Goal: Transaction & Acquisition: Book appointment/travel/reservation

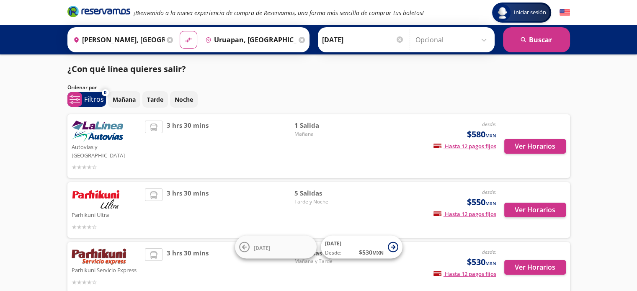
click at [145, 36] on input "[PERSON_NAME], [GEOGRAPHIC_DATA]" at bounding box center [117, 39] width 95 height 21
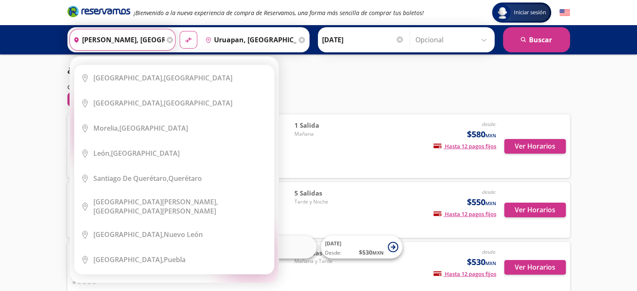
click at [167, 41] on icon at bounding box center [170, 40] width 6 height 6
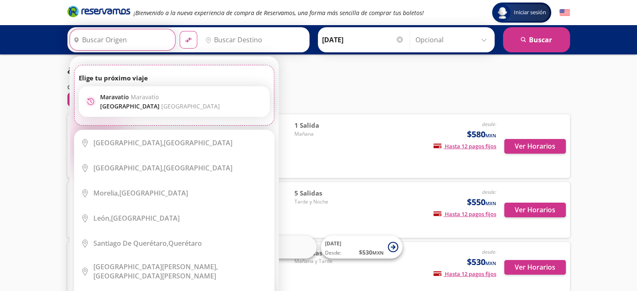
click at [122, 36] on input "Origen" at bounding box center [121, 39] width 103 height 21
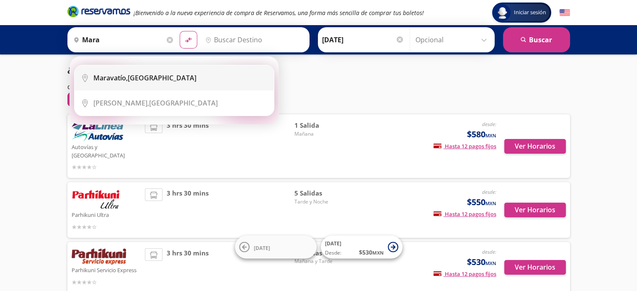
click at [147, 80] on div "Maravatío, [GEOGRAPHIC_DATA]" at bounding box center [144, 77] width 103 height 9
type input "Maravatío, [GEOGRAPHIC_DATA]"
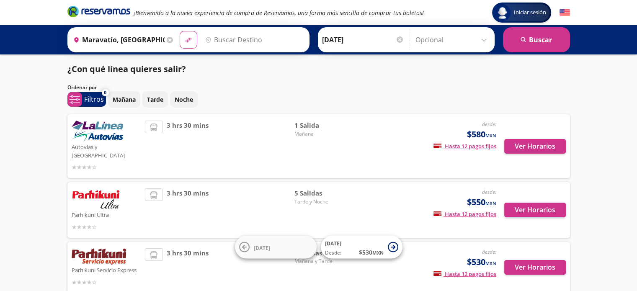
click at [248, 41] on input "Destino" at bounding box center [253, 39] width 103 height 21
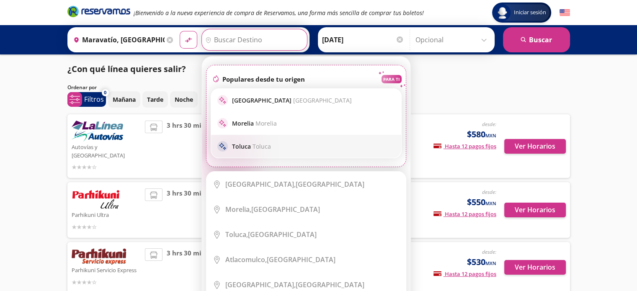
click at [232, 147] on p "Toluca Toluca" at bounding box center [251, 146] width 39 height 8
type input "Toluca, [GEOGRAPHIC_DATA]"
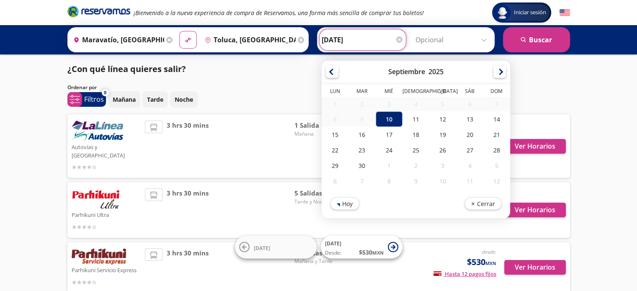
click at [382, 39] on input "[DATE]" at bounding box center [363, 39] width 82 height 21
click at [434, 117] on div "12" at bounding box center [442, 118] width 27 height 15
type input "[DATE]"
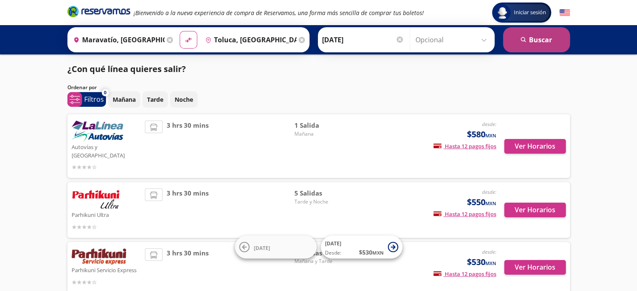
click at [546, 39] on button "search [GEOGRAPHIC_DATA]" at bounding box center [536, 39] width 67 height 25
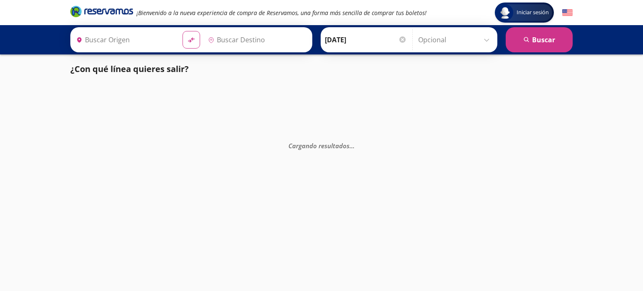
type input "Toluca, [GEOGRAPHIC_DATA]"
type input "Maravatío, [GEOGRAPHIC_DATA]"
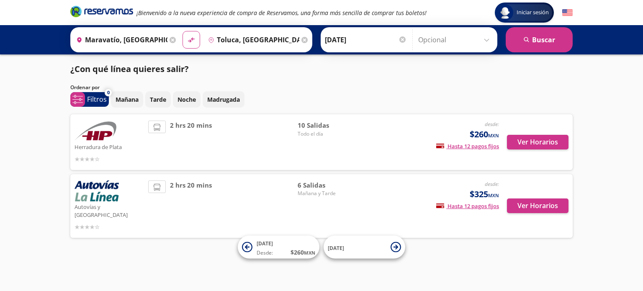
click at [220, 199] on div "2 hrs 20 mins" at bounding box center [222, 205] width 149 height 51
click at [531, 201] on button "Ver Horarios" at bounding box center [538, 205] width 62 height 15
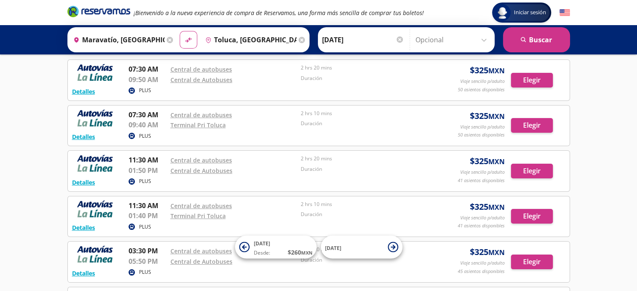
scroll to position [42, 0]
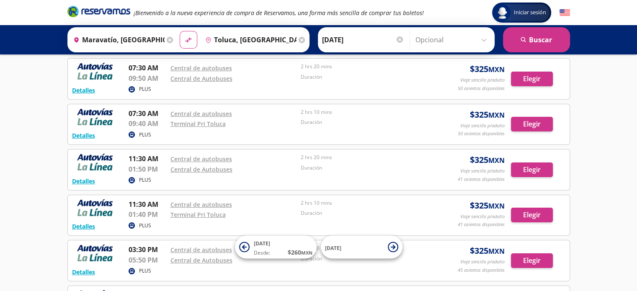
click at [38, 128] on div "Iniciar sesión Iniciar sesión ¡Bienvenido a la nueva experiencia de compra de R…" at bounding box center [318, 181] width 637 height 447
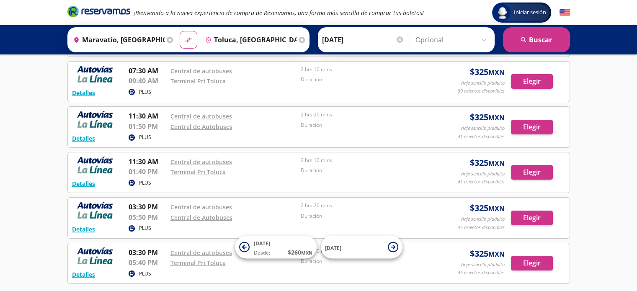
scroll to position [84, 0]
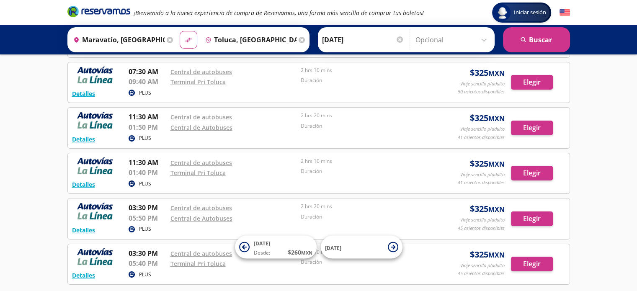
click at [5, 181] on div "Iniciar sesión Iniciar sesión ¡Bienvenido a la nueva experiencia de compra de R…" at bounding box center [318, 139] width 637 height 447
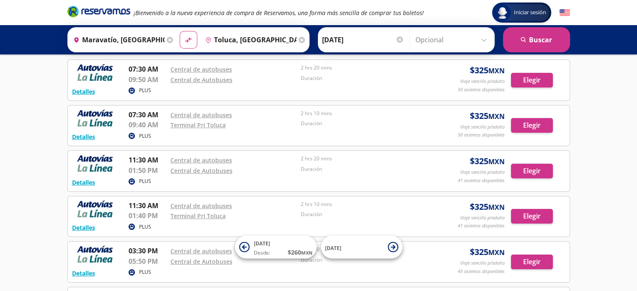
scroll to position [42, 0]
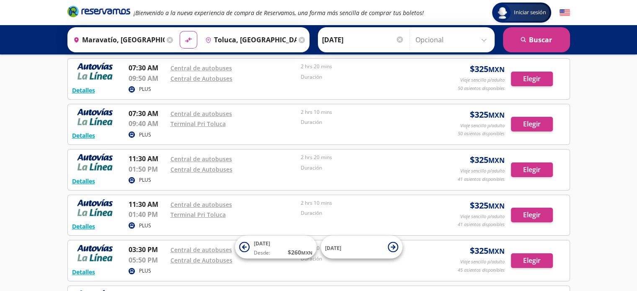
click at [0, 138] on div "Iniciar sesión Iniciar sesión ¡Bienvenido a la nueva experiencia de compra de R…" at bounding box center [318, 181] width 637 height 447
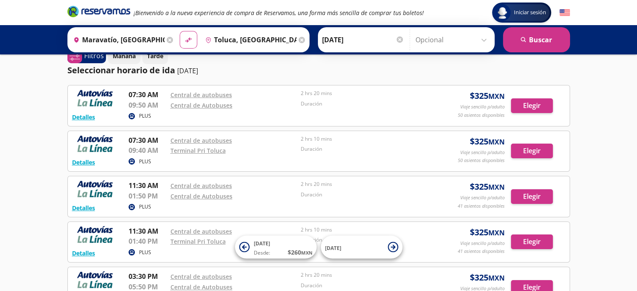
scroll to position [0, 0]
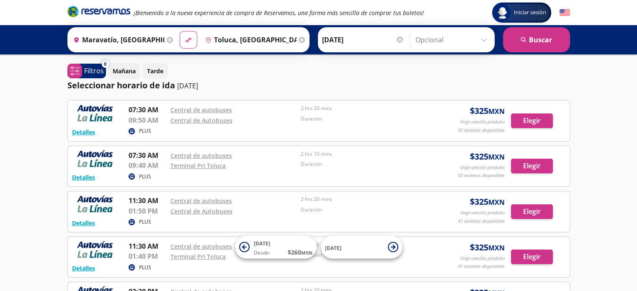
click at [41, 116] on div "Iniciar sesión Iniciar sesión ¡Bienvenido a la nueva experiencia de compra de R…" at bounding box center [318, 223] width 637 height 447
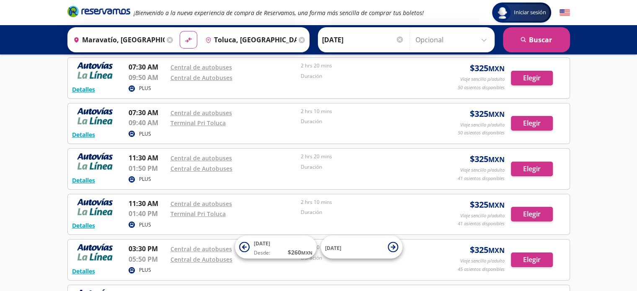
scroll to position [29, 0]
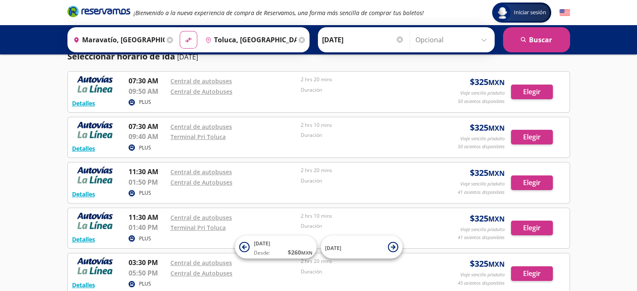
click at [36, 128] on div "Iniciar sesión Iniciar sesión ¡Bienvenido a la nueva experiencia de compra de R…" at bounding box center [318, 194] width 637 height 447
click at [32, 139] on div "Iniciar sesión Iniciar sesión ¡Bienvenido a la nueva experiencia de compra de R…" at bounding box center [318, 194] width 637 height 447
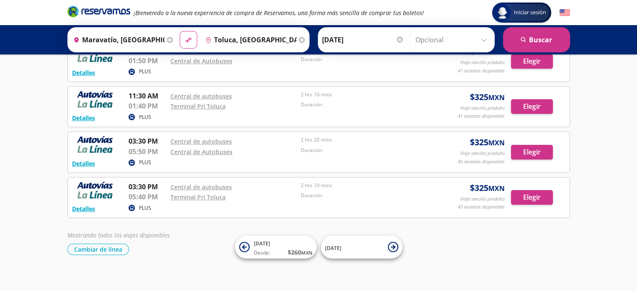
scroll to position [155, 0]
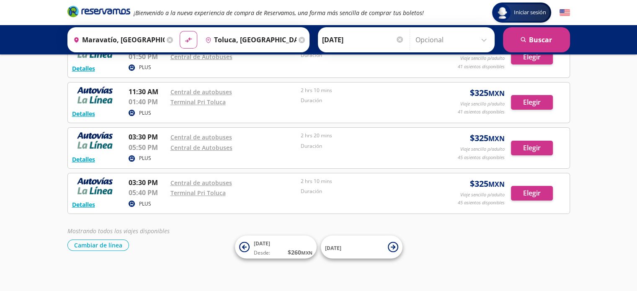
click at [28, 161] on div "Iniciar sesión Iniciar sesión ¡Bienvenido a la nueva experiencia de compra de R…" at bounding box center [318, 68] width 637 height 447
click at [28, 154] on div "Iniciar sesión Iniciar sesión ¡Bienvenido a la nueva experiencia de compra de R…" at bounding box center [318, 68] width 637 height 447
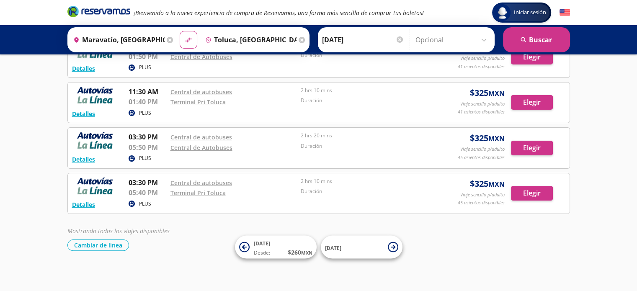
click at [13, 134] on div "Iniciar sesión Iniciar sesión ¡Bienvenido a la nueva experiencia de compra de R…" at bounding box center [318, 68] width 637 height 447
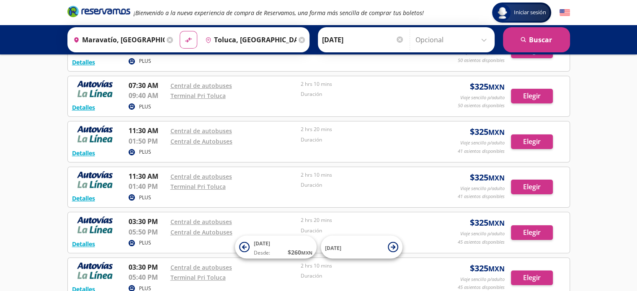
scroll to position [71, 0]
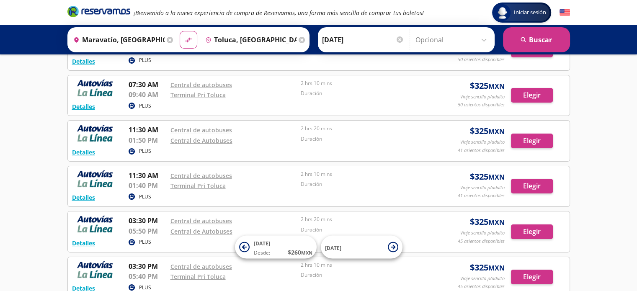
click at [32, 92] on div "Iniciar sesión Iniciar sesión ¡Bienvenido a la nueva experiencia de compra de R…" at bounding box center [318, 152] width 637 height 447
click at [0, 145] on div "Iniciar sesión Iniciar sesión ¡Bienvenido a la nueva experiencia de compra de R…" at bounding box center [318, 152] width 637 height 447
click at [619, 142] on div "Iniciar sesión Iniciar sesión ¡Bienvenido a la nueva experiencia de compra de R…" at bounding box center [318, 152] width 637 height 447
click at [586, 119] on div "Iniciar sesión Iniciar sesión ¡Bienvenido a la nueva experiencia de compra de R…" at bounding box center [318, 152] width 637 height 447
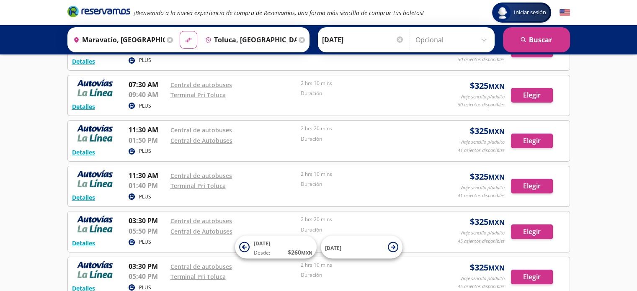
click at [595, 108] on div "Iniciar sesión Iniciar sesión ¡Bienvenido a la nueva experiencia de compra de R…" at bounding box center [318, 152] width 637 height 447
click at [0, 136] on div "Iniciar sesión Iniciar sesión ¡Bienvenido a la nueva experiencia de compra de R…" at bounding box center [318, 152] width 637 height 447
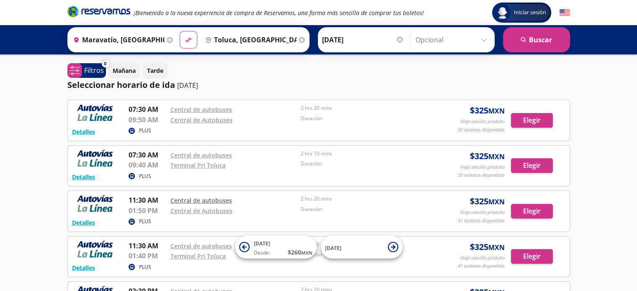
scroll to position [0, 0]
